Goal: Transaction & Acquisition: Obtain resource

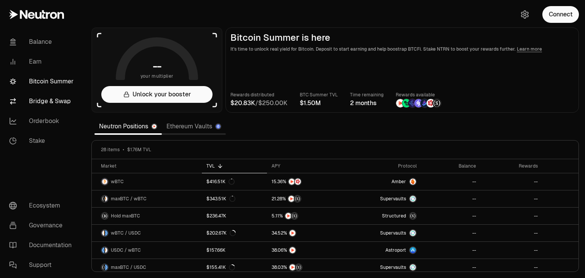
click at [59, 105] on link "Bridge & Swap" at bounding box center [42, 101] width 79 height 20
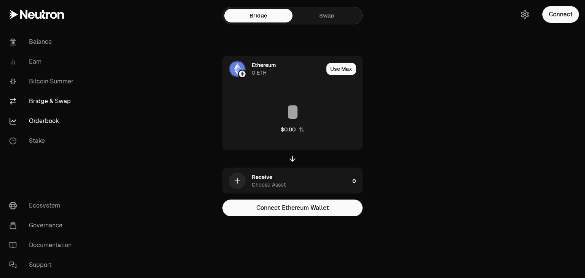
click at [46, 121] on link "Orderbook" at bounding box center [42, 121] width 79 height 20
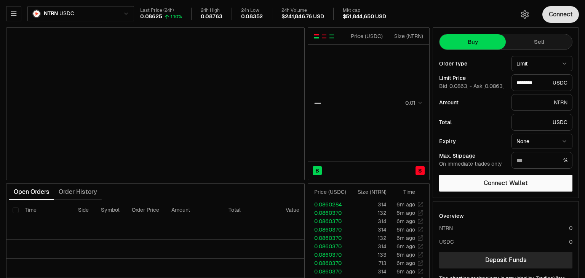
click at [562, 14] on button "Connect" at bounding box center [560, 14] width 37 height 17
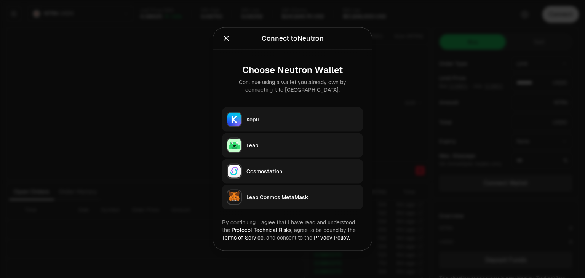
type input "********"
click at [314, 112] on button "Keplr" at bounding box center [292, 119] width 141 height 24
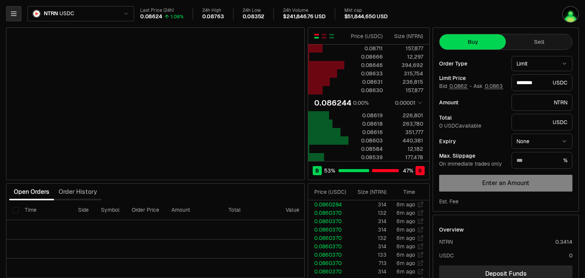
click at [17, 14] on icon "button" at bounding box center [14, 14] width 8 height 8
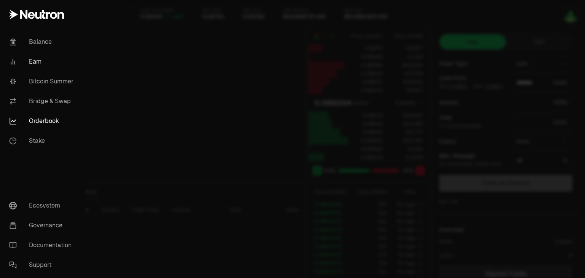
click at [37, 55] on link "Earn" at bounding box center [42, 62] width 79 height 20
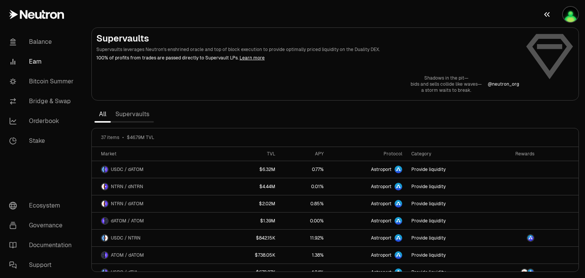
click at [563, 20] on button "button" at bounding box center [560, 14] width 49 height 29
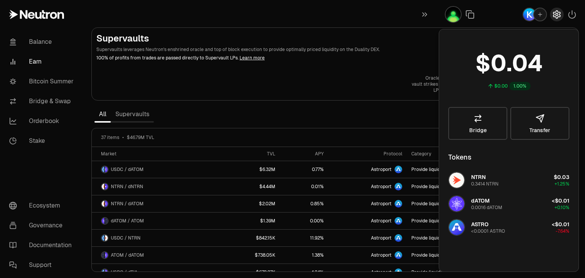
click at [558, 19] on button "button" at bounding box center [557, 15] width 14 height 14
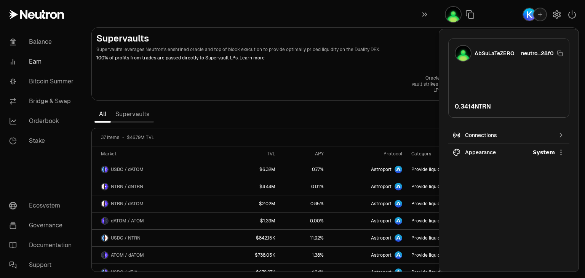
click at [561, 154] on html "Balance Earn Bitcoin Summer Bridge & Swap Orderbook Stake Ecosystem Governance …" at bounding box center [292, 139] width 585 height 278
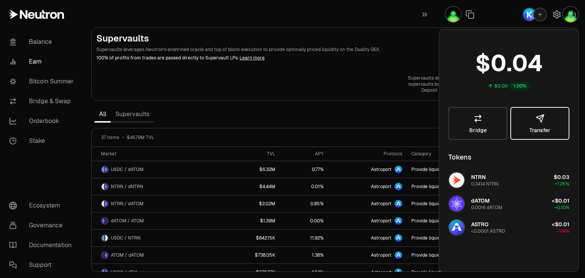
click at [560, 136] on body "Balance Earn Bitcoin Summer Bridge & Swap Orderbook Stake Ecosystem Governance …" at bounding box center [292, 139] width 585 height 278
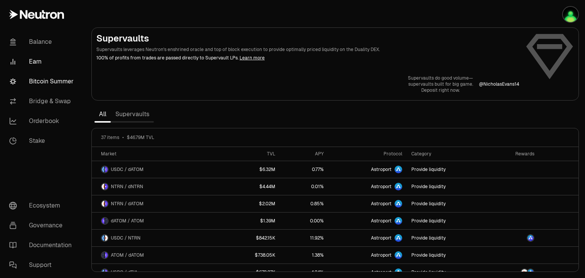
click at [47, 85] on link "Bitcoin Summer" at bounding box center [42, 82] width 79 height 20
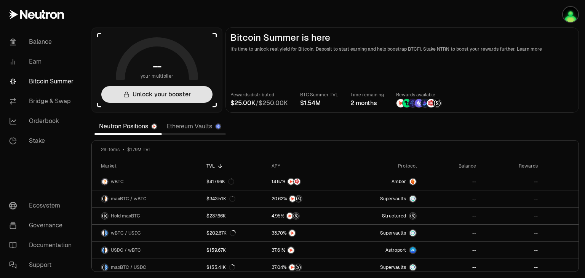
click at [193, 97] on button "Unlock your booster" at bounding box center [156, 94] width 111 height 17
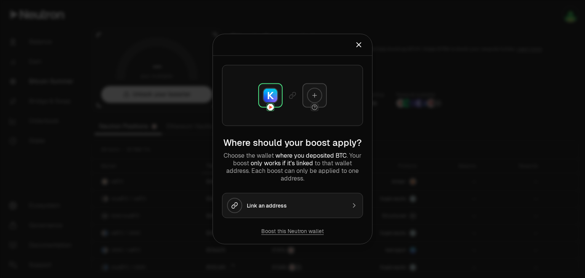
click at [342, 202] on div "Link an address" at bounding box center [296, 206] width 99 height 8
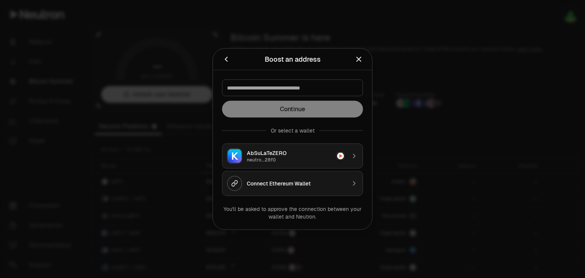
click at [328, 181] on div "Connect Ethereum Wallet" at bounding box center [296, 184] width 99 height 8
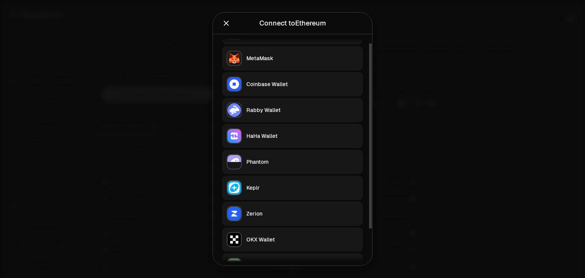
scroll to position [44, 0]
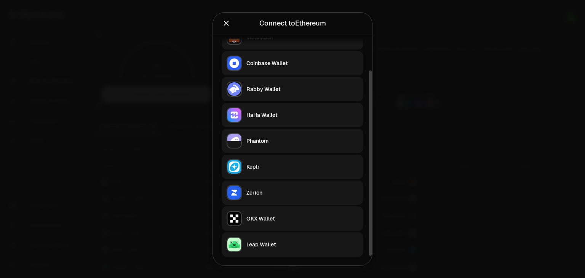
click at [273, 192] on div "Zerion" at bounding box center [302, 193] width 112 height 8
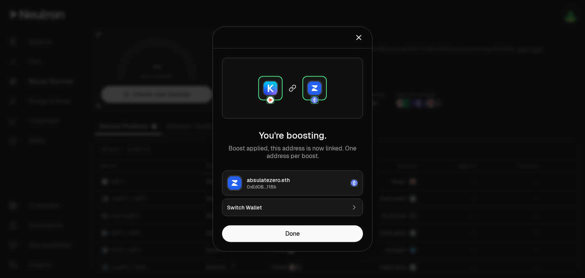
click at [329, 200] on button "Switch Wallet" at bounding box center [292, 208] width 141 height 18
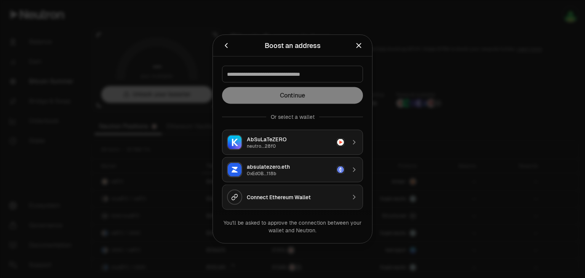
click at [227, 46] on icon "Back" at bounding box center [226, 46] width 8 height 8
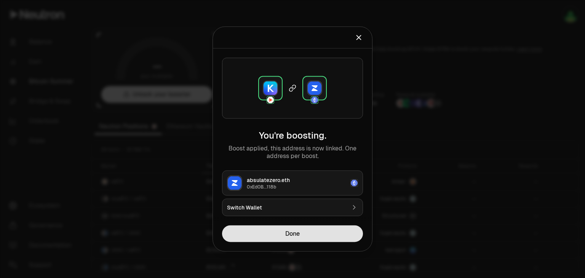
click at [321, 236] on button "Done" at bounding box center [292, 233] width 141 height 17
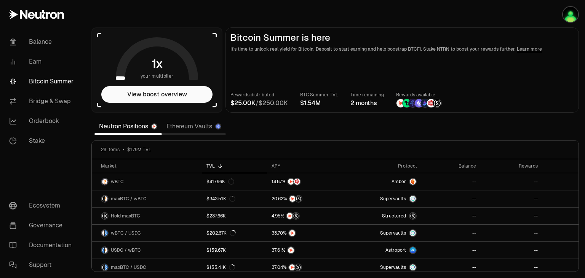
click at [188, 128] on link "Ethereum Vaults" at bounding box center [194, 126] width 64 height 15
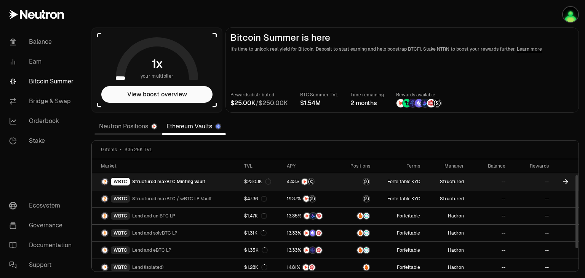
scroll to position [55, 0]
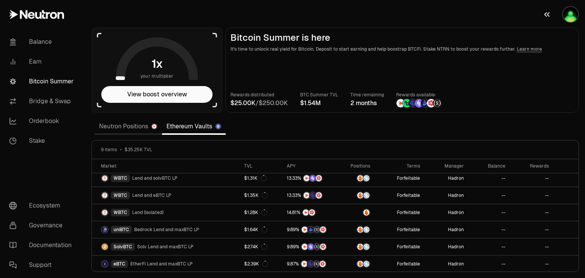
click at [574, 15] on img "button" at bounding box center [570, 14] width 15 height 15
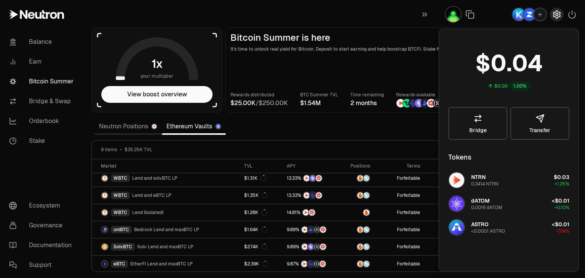
click at [554, 19] on icon "button" at bounding box center [556, 14] width 9 height 9
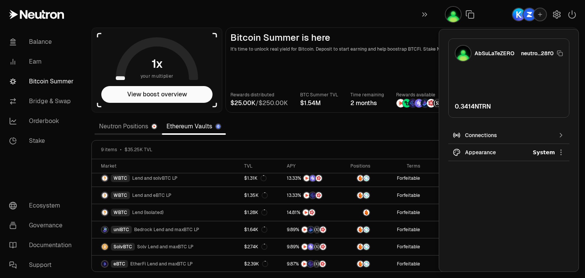
click at [537, 14] on icon "button" at bounding box center [540, 14] width 6 height 6
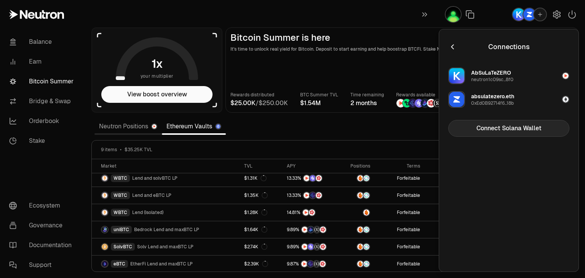
click at [537, 133] on button "Connect Solana Wallet" at bounding box center [508, 128] width 121 height 17
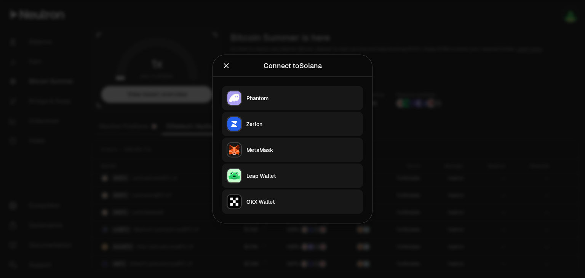
click at [283, 120] on div "Zerion" at bounding box center [302, 124] width 112 height 8
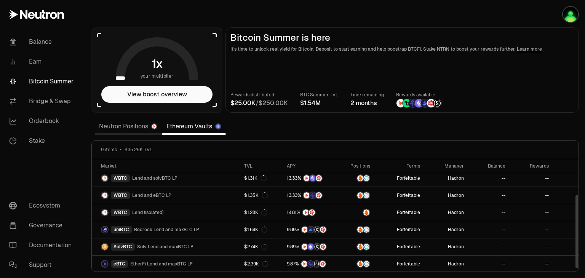
click at [130, 122] on link "Neutron Positions" at bounding box center [127, 126] width 67 height 15
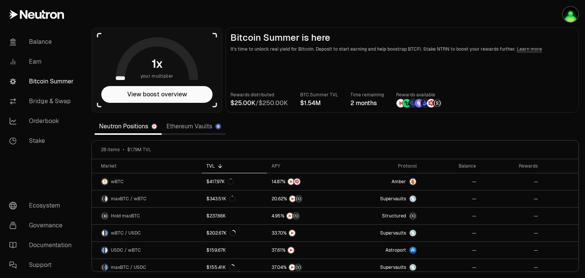
click at [200, 129] on link "Ethereum Vaults" at bounding box center [194, 126] width 64 height 15
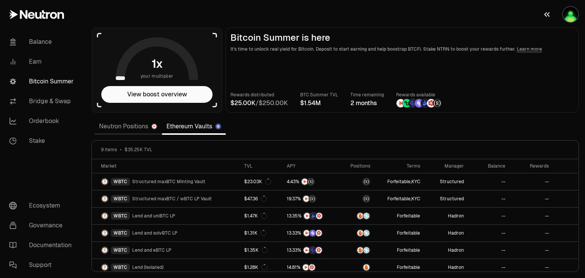
click at [573, 19] on img "button" at bounding box center [570, 14] width 15 height 15
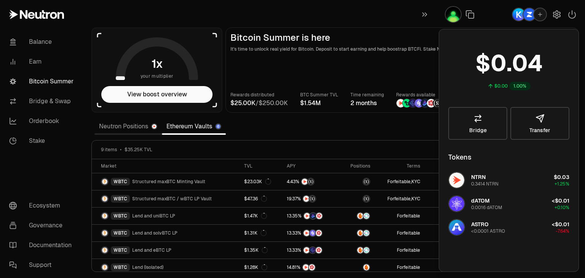
click at [529, 53] on span "4" at bounding box center [535, 63] width 15 height 29
click at [553, 17] on icon "button" at bounding box center [556, 14] width 9 height 9
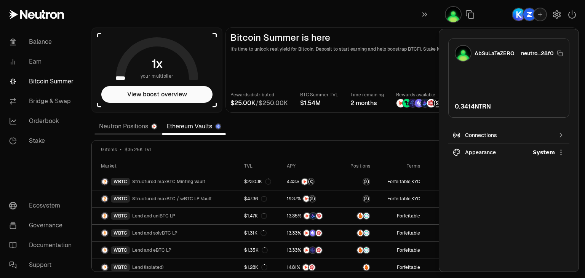
click at [538, 14] on icon "button" at bounding box center [540, 15] width 4 height 4
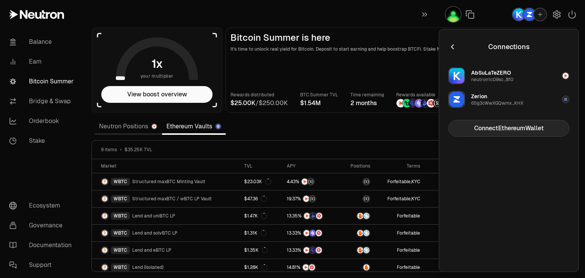
click at [554, 129] on button "Connect Ethereum Wallet" at bounding box center [508, 128] width 121 height 17
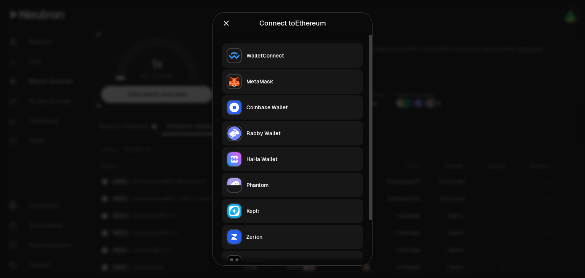
click at [309, 128] on button "Rabby Wallet" at bounding box center [292, 133] width 141 height 24
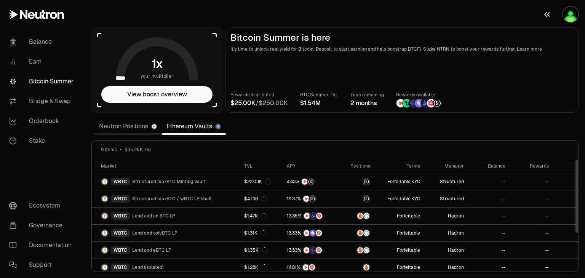
click at [571, 13] on img "button" at bounding box center [570, 14] width 15 height 15
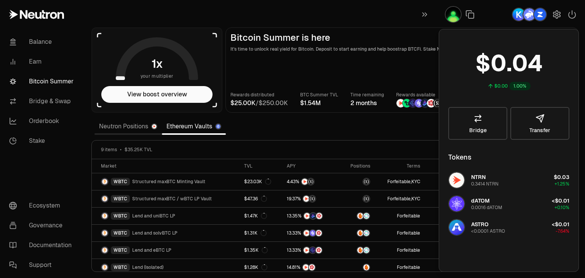
click at [538, 13] on img "button" at bounding box center [540, 14] width 12 height 12
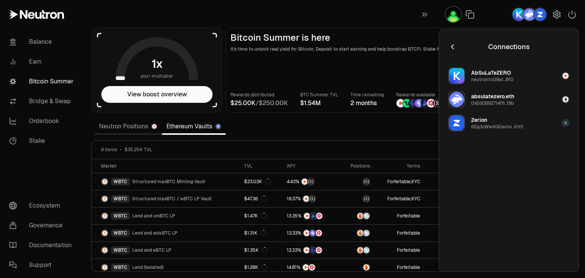
click at [567, 99] on img "button" at bounding box center [565, 99] width 6 height 6
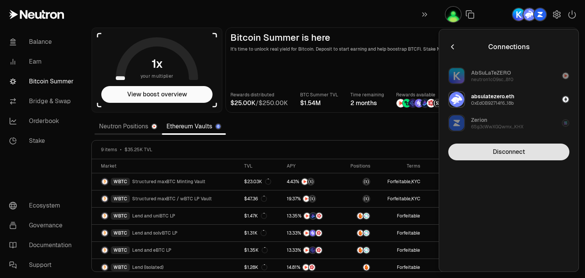
click at [534, 150] on button "Disconnect" at bounding box center [508, 152] width 121 height 17
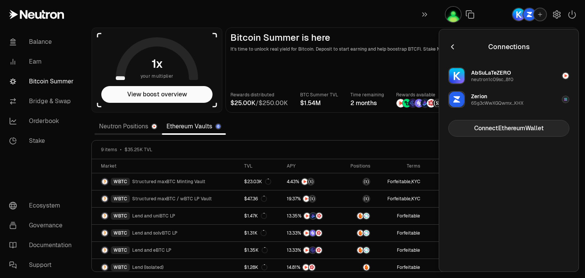
click at [521, 127] on button "Connect Ethereum Wallet" at bounding box center [508, 128] width 121 height 17
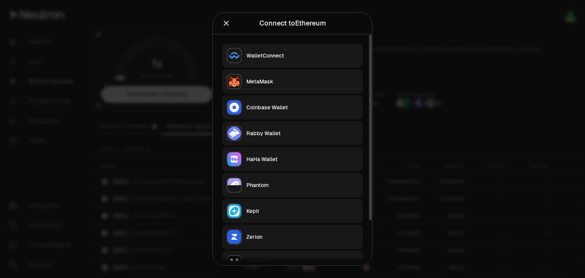
click at [289, 240] on div "Zerion" at bounding box center [302, 237] width 112 height 8
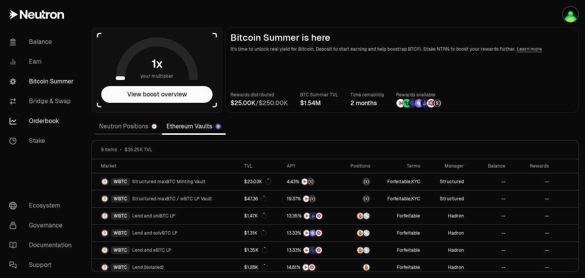
click at [53, 121] on link "Orderbook" at bounding box center [42, 121] width 79 height 20
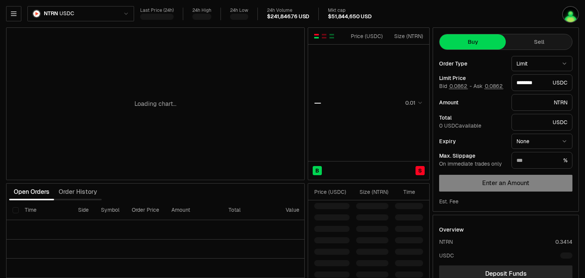
type input "********"
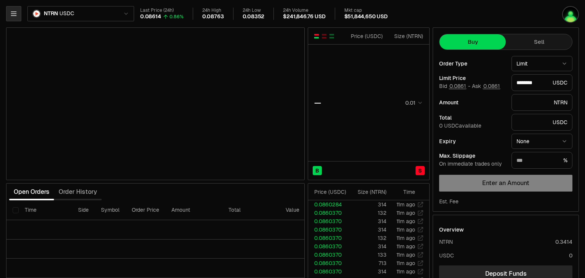
click at [16, 14] on icon "button" at bounding box center [13, 14] width 5 height 4
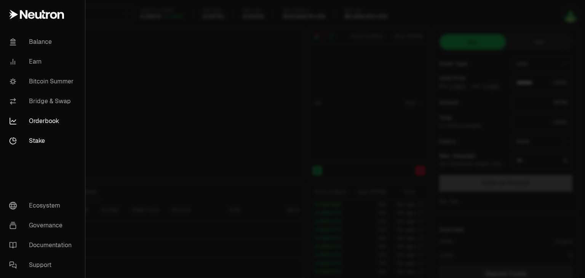
click at [40, 138] on link "Stake" at bounding box center [42, 141] width 79 height 20
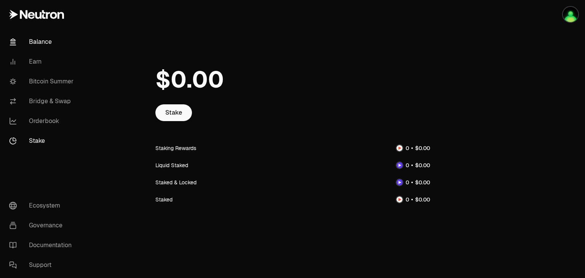
click at [44, 48] on link "Balance" at bounding box center [42, 42] width 79 height 20
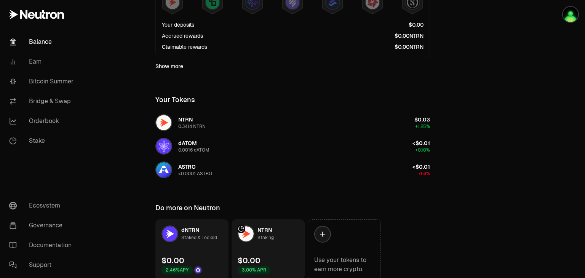
scroll to position [263, 0]
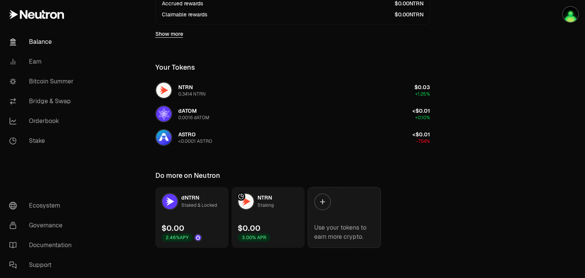
click at [321, 210] on link "Use your tokens to earn more crypto." at bounding box center [344, 217] width 73 height 61
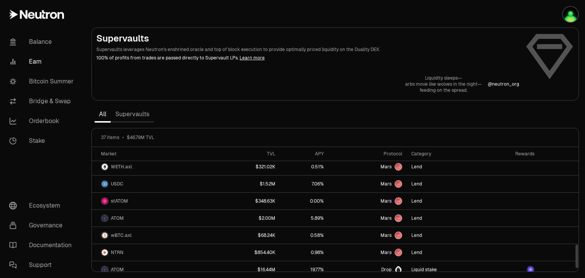
scroll to position [520, 0]
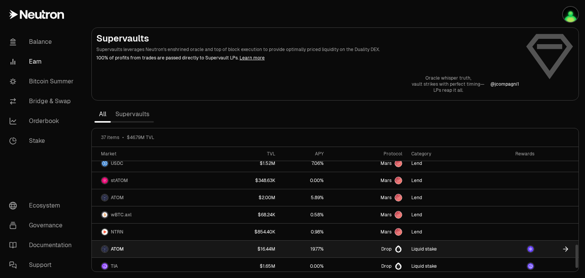
click at [564, 245] on icon at bounding box center [566, 249] width 8 height 8
